Goal: Information Seeking & Learning: Understand process/instructions

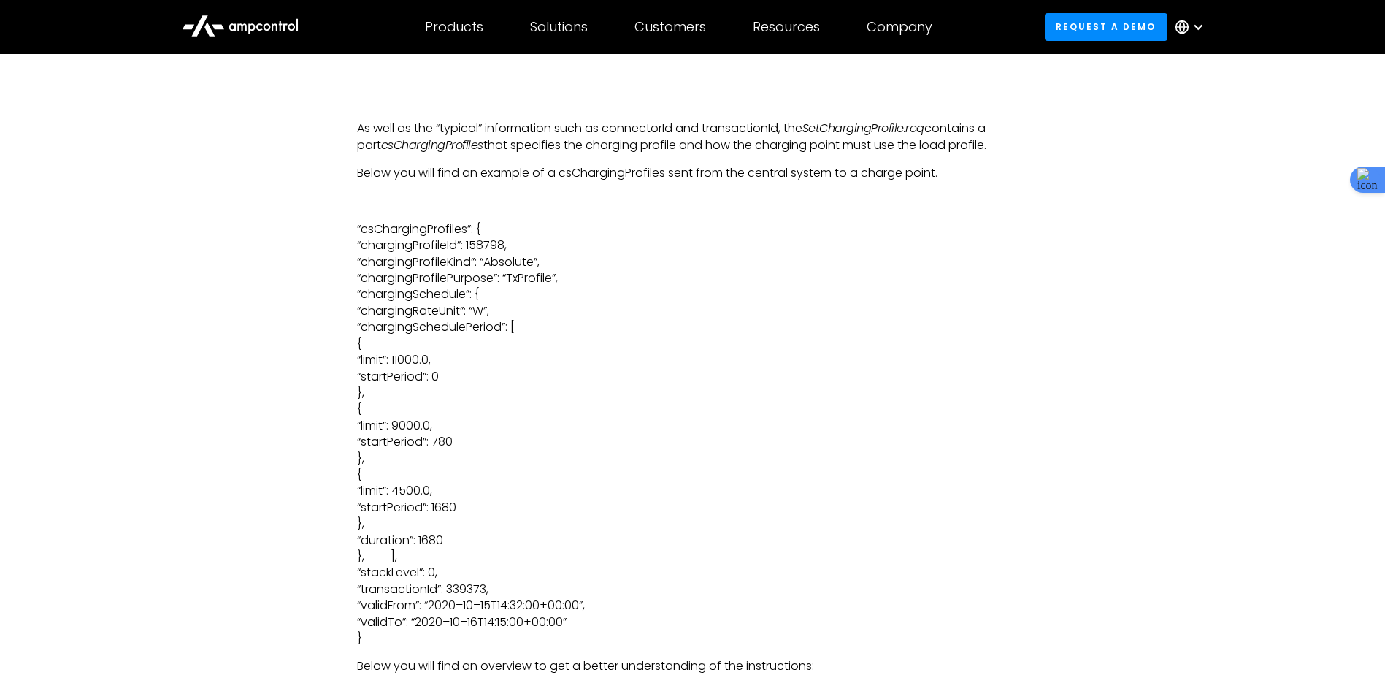
scroll to position [3579, 0]
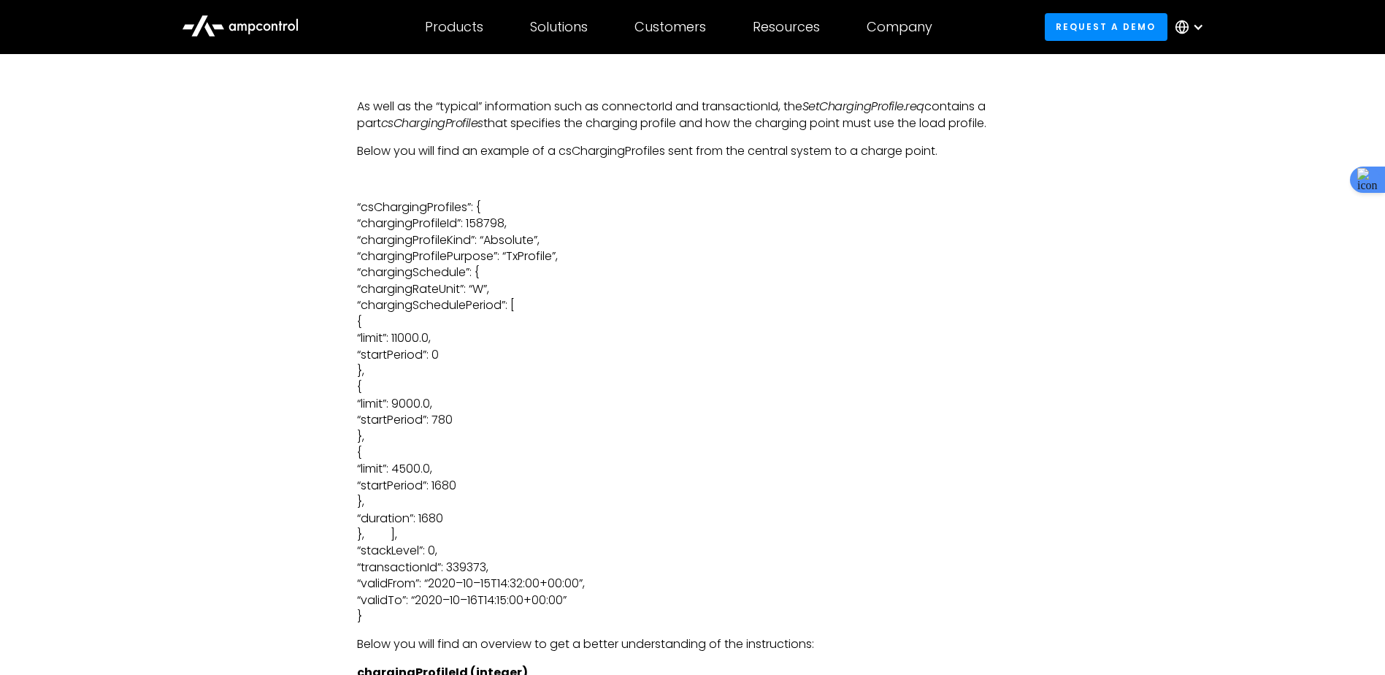
drag, startPoint x: 516, startPoint y: 584, endPoint x: 596, endPoint y: 581, distance: 80.4
click at [596, 581] on p "“csChargingProfiles”: { “chargingProfileId”: 158798, “chargingProfileKind”: “Ab…" at bounding box center [693, 412] width 672 height 426
drag, startPoint x: 596, startPoint y: 581, endPoint x: 829, endPoint y: 381, distance: 307.1
click at [829, 381] on p "“csChargingProfiles”: { “chargingProfileId”: 158798, “chargingProfileKind”: “Ab…" at bounding box center [693, 412] width 672 height 426
click at [490, 567] on p "“csChargingProfiles”: { “chargingProfileId”: 158798, “chargingProfileKind”: “Ab…" at bounding box center [693, 412] width 672 height 426
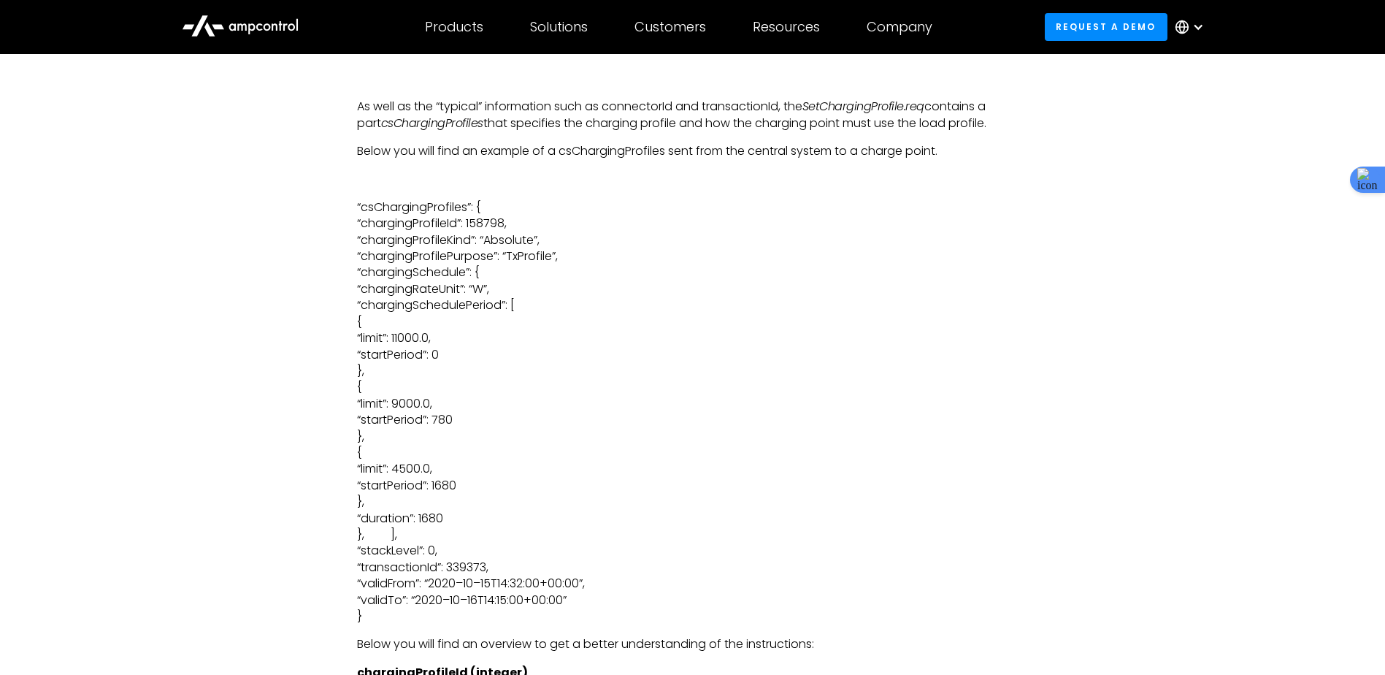
click at [490, 567] on p "“csChargingProfiles”: { “chargingProfileId”: 158798, “chargingProfileKind”: “Ab…" at bounding box center [693, 412] width 672 height 426
click at [451, 465] on p "“csChargingProfiles”: { “chargingProfileId”: 158798, “chargingProfileKind”: “Ab…" at bounding box center [693, 412] width 672 height 426
drag, startPoint x: 451, startPoint y: 465, endPoint x: 608, endPoint y: 484, distance: 158.2
click at [608, 484] on p "“csChargingProfiles”: { “chargingProfileId”: 158798, “chargingProfileKind”: “Ab…" at bounding box center [693, 412] width 672 height 426
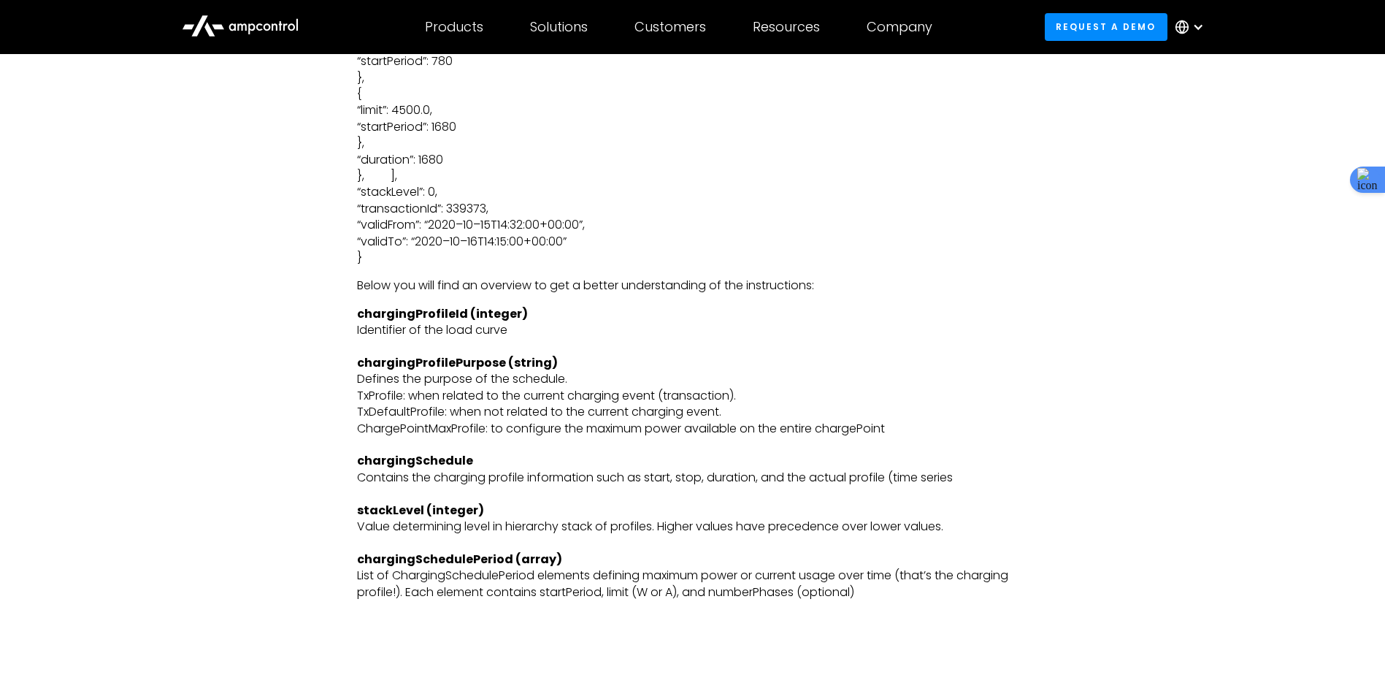
scroll to position [3944, 0]
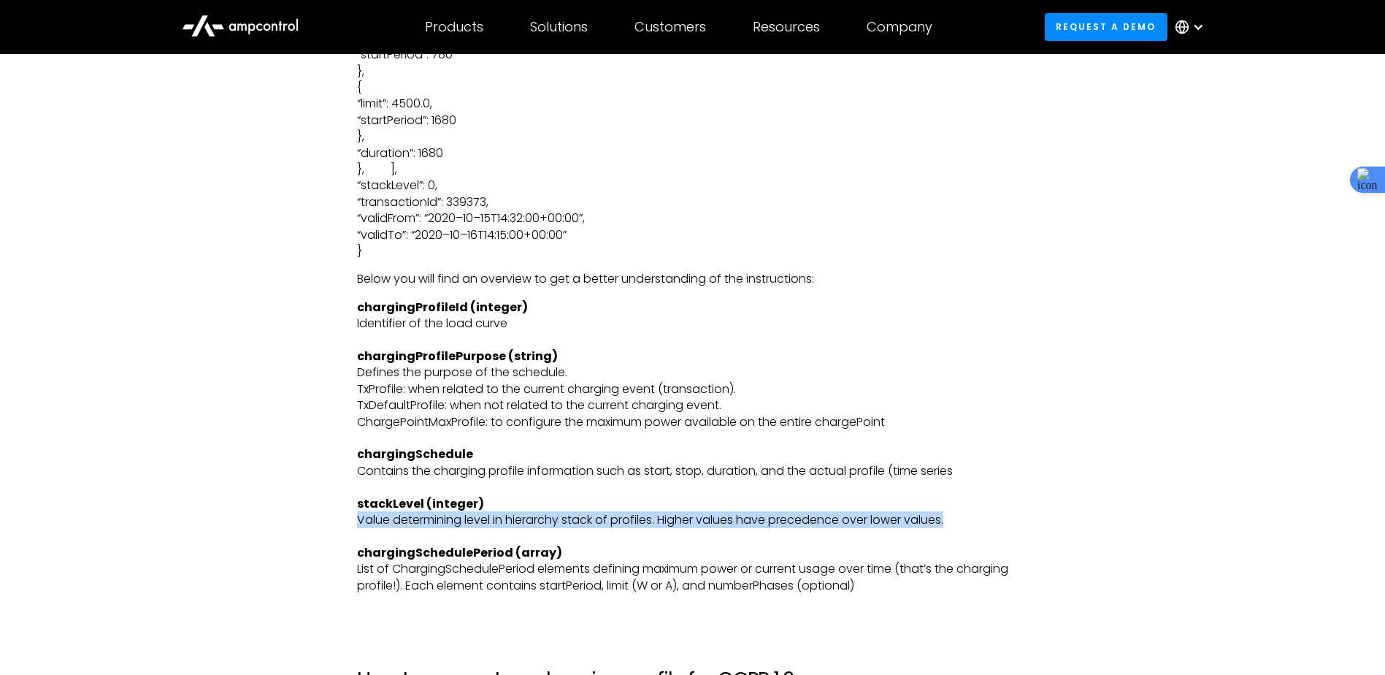
drag, startPoint x: 357, startPoint y: 521, endPoint x: 959, endPoint y: 521, distance: 601.8
click at [959, 521] on p "chargingProfileId (integer) Identifier of the load curve chargingProfilePurpose…" at bounding box center [693, 462] width 672 height 327
copy p "Value determining level in hierarchy stack of profiles. Higher values have prec…"
